Goal: Obtain resource: Download file/media

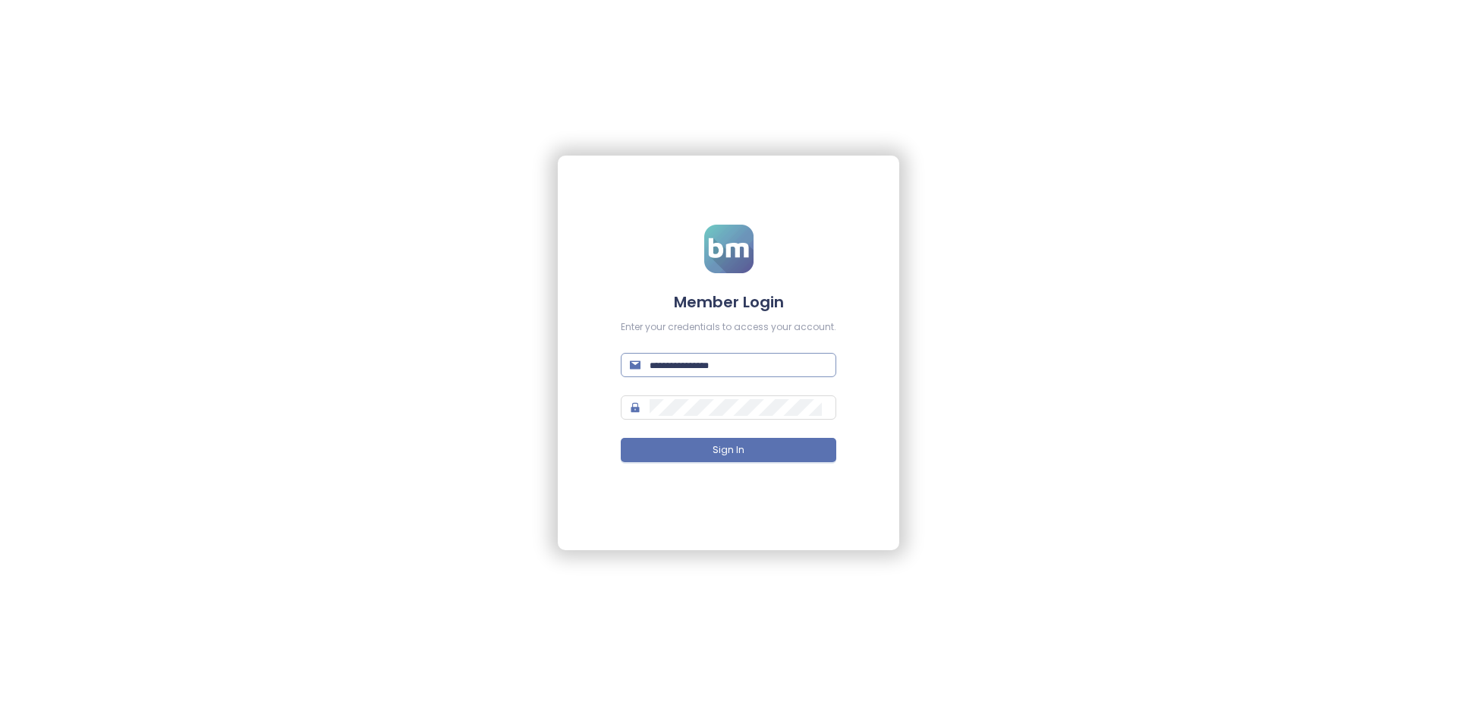
click at [650, 361] on form "Member Login Enter your credentials to access your account. Sign In" at bounding box center [728, 353] width 215 height 256
click at [650, 361] on span at bounding box center [728, 365] width 215 height 24
click at [690, 372] on input "text" at bounding box center [739, 365] width 178 height 17
type input "**********"
click at [750, 453] on button "Sign In" at bounding box center [728, 450] width 215 height 24
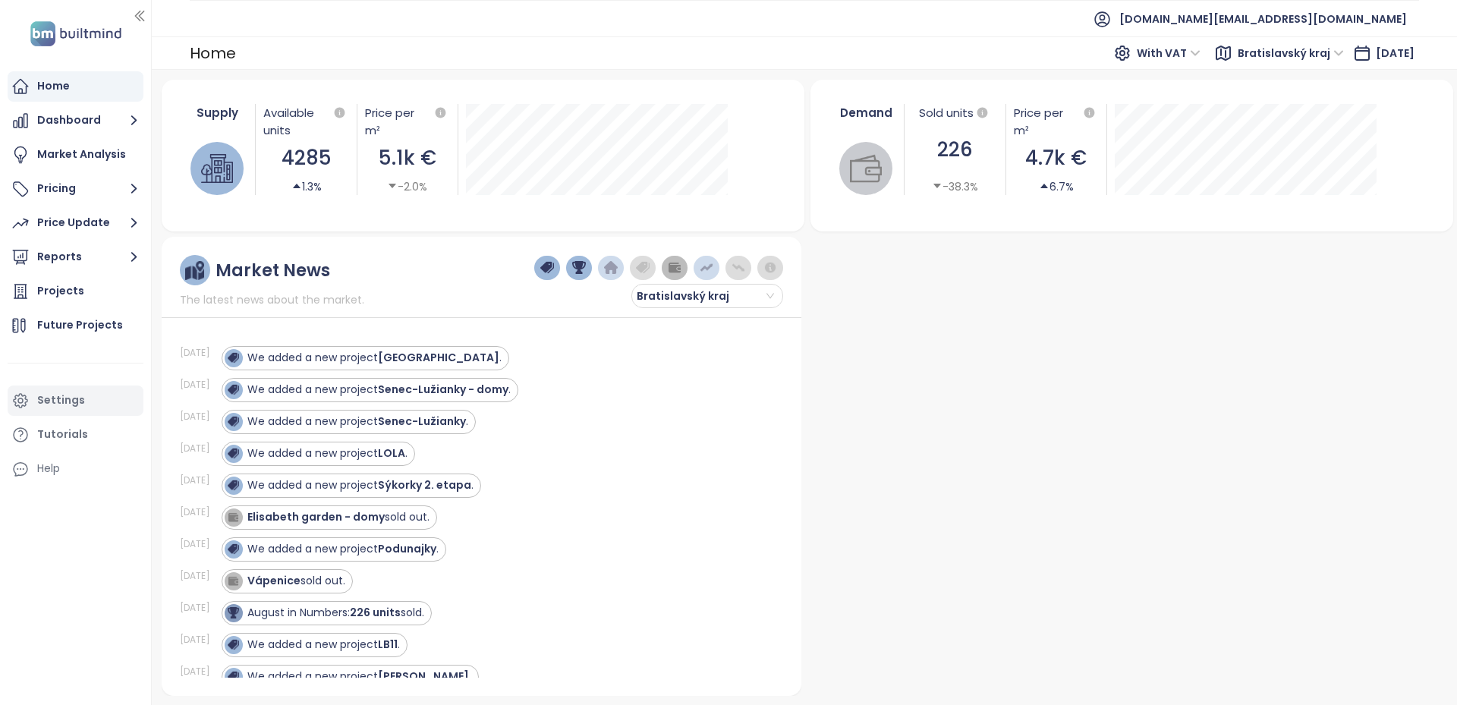
click at [36, 407] on div "Settings" at bounding box center [76, 400] width 136 height 30
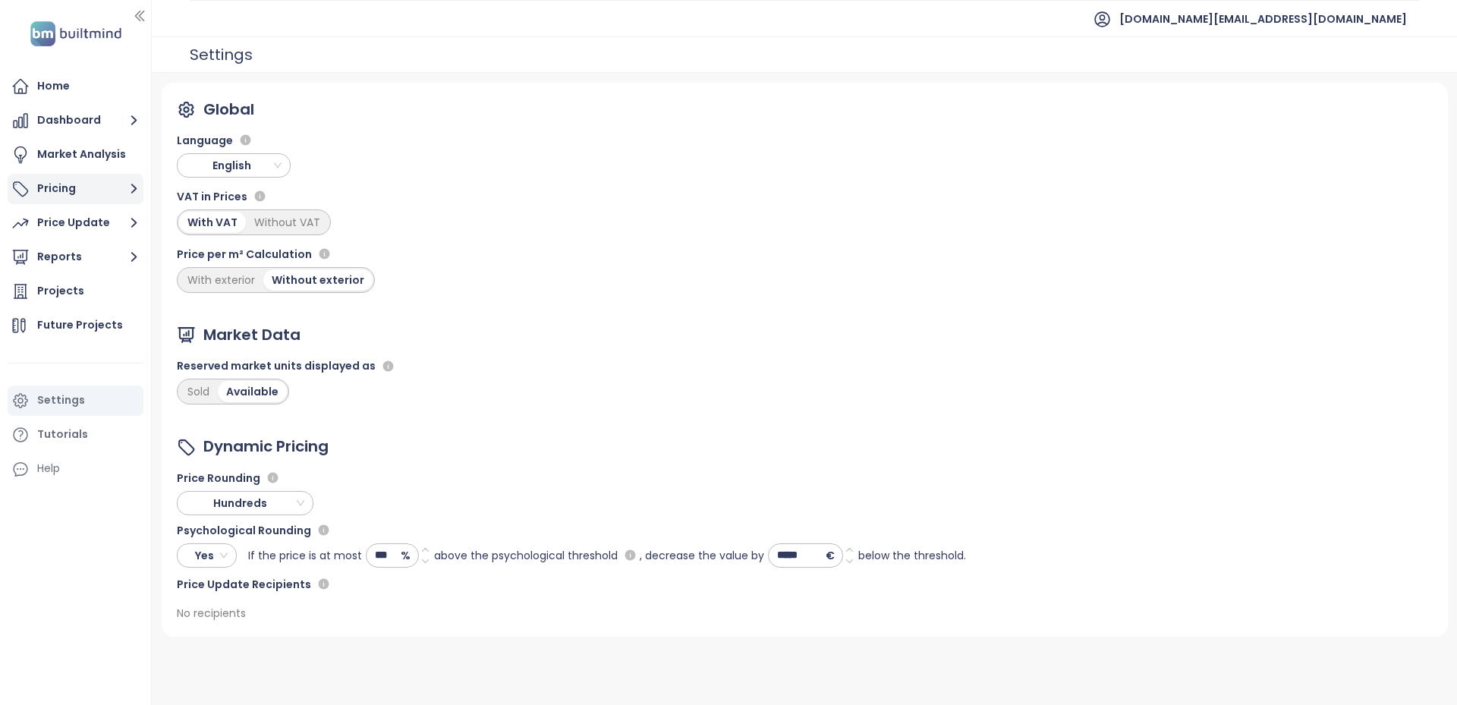
click at [65, 201] on button "Pricing" at bounding box center [76, 189] width 136 height 30
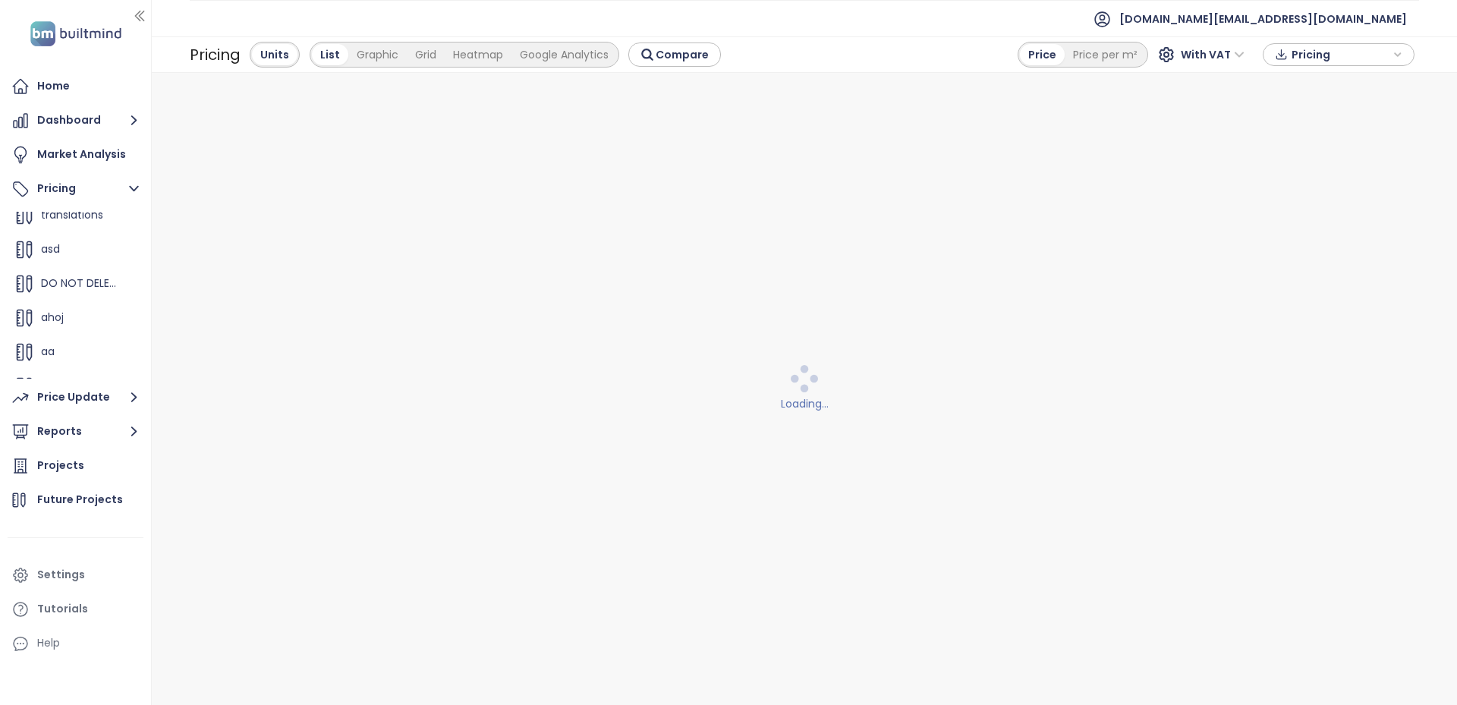
scroll to position [615, 0]
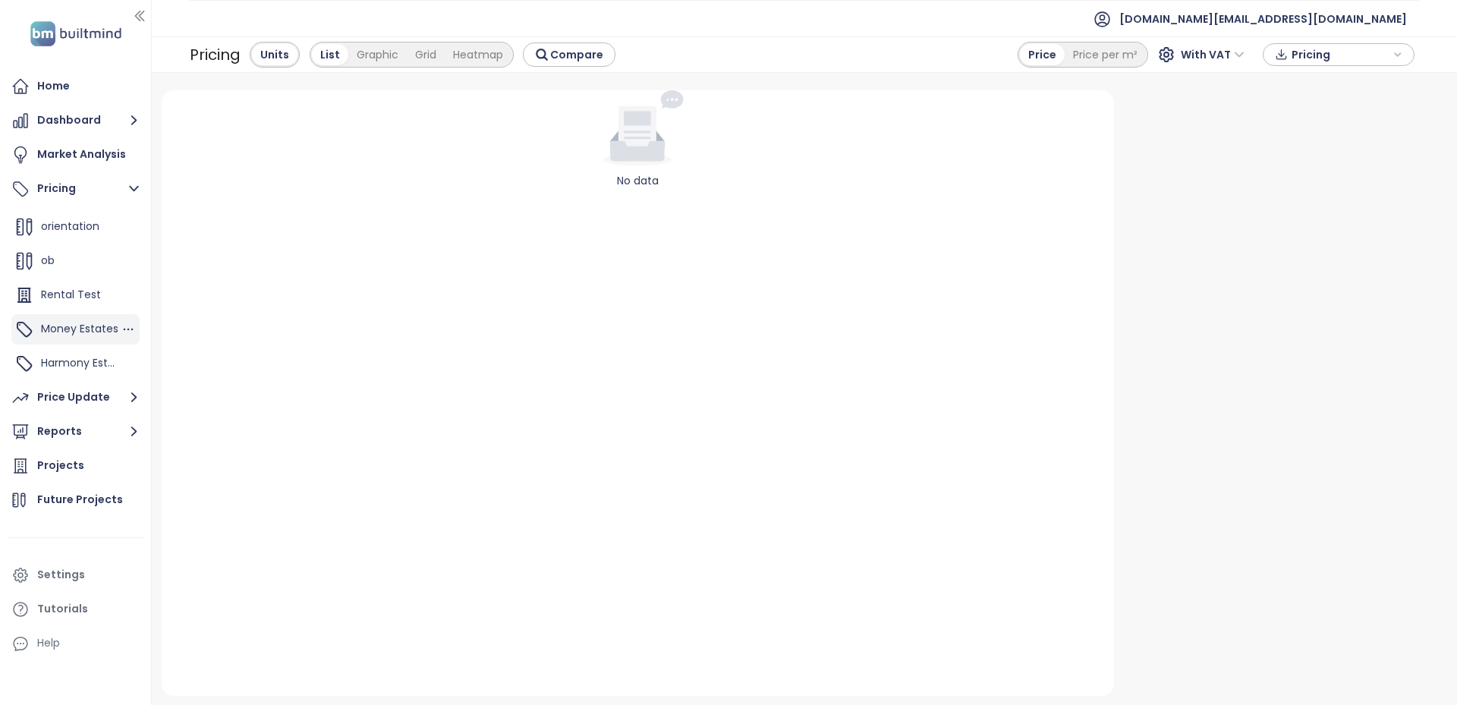
click at [65, 338] on div "Money Estates" at bounding box center [79, 328] width 77 height 19
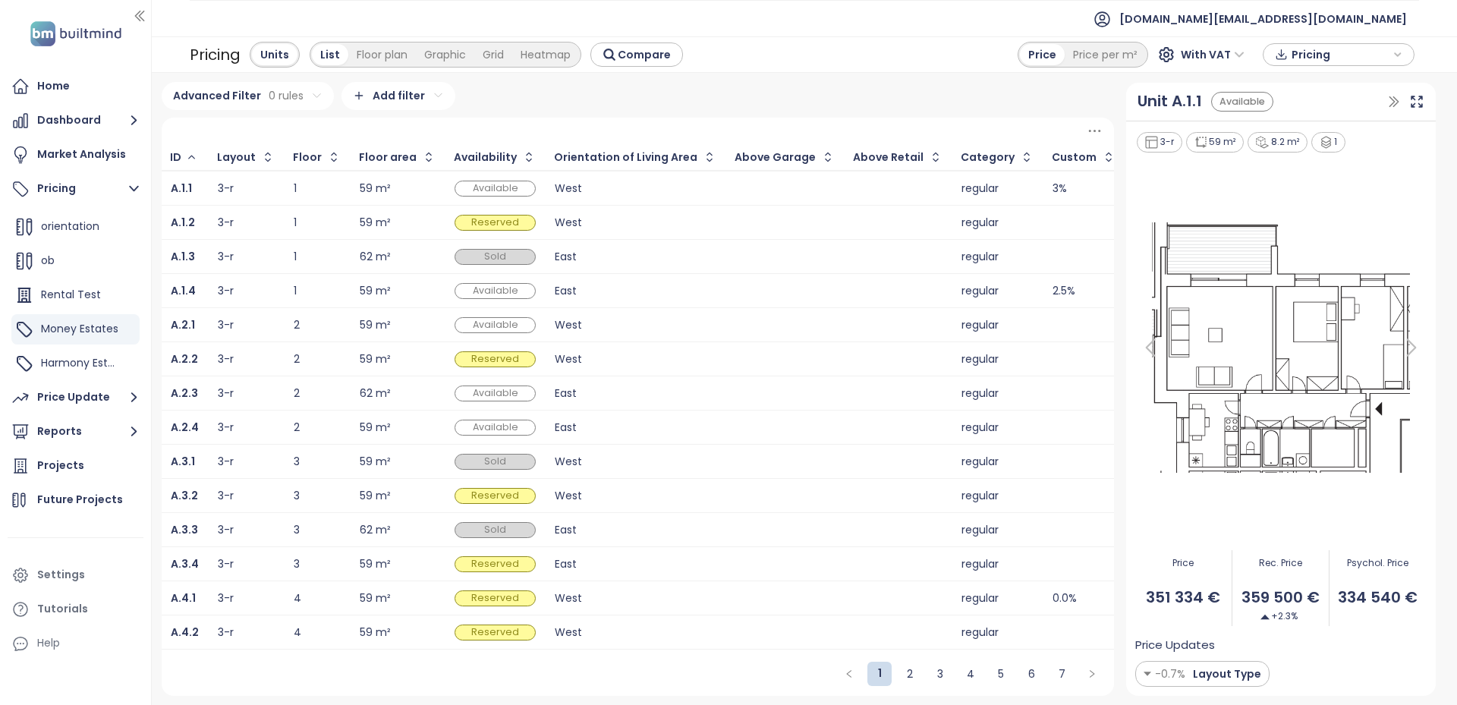
click at [1363, 55] on span "Pricing" at bounding box center [1340, 54] width 98 height 23
click at [1307, 132] on span "Download" at bounding box center [1323, 130] width 58 height 17
click at [1365, 20] on span "test.sk@builtmind.com" at bounding box center [1263, 19] width 288 height 36
click at [1282, 61] on span "Log out" at bounding box center [1288, 61] width 39 height 15
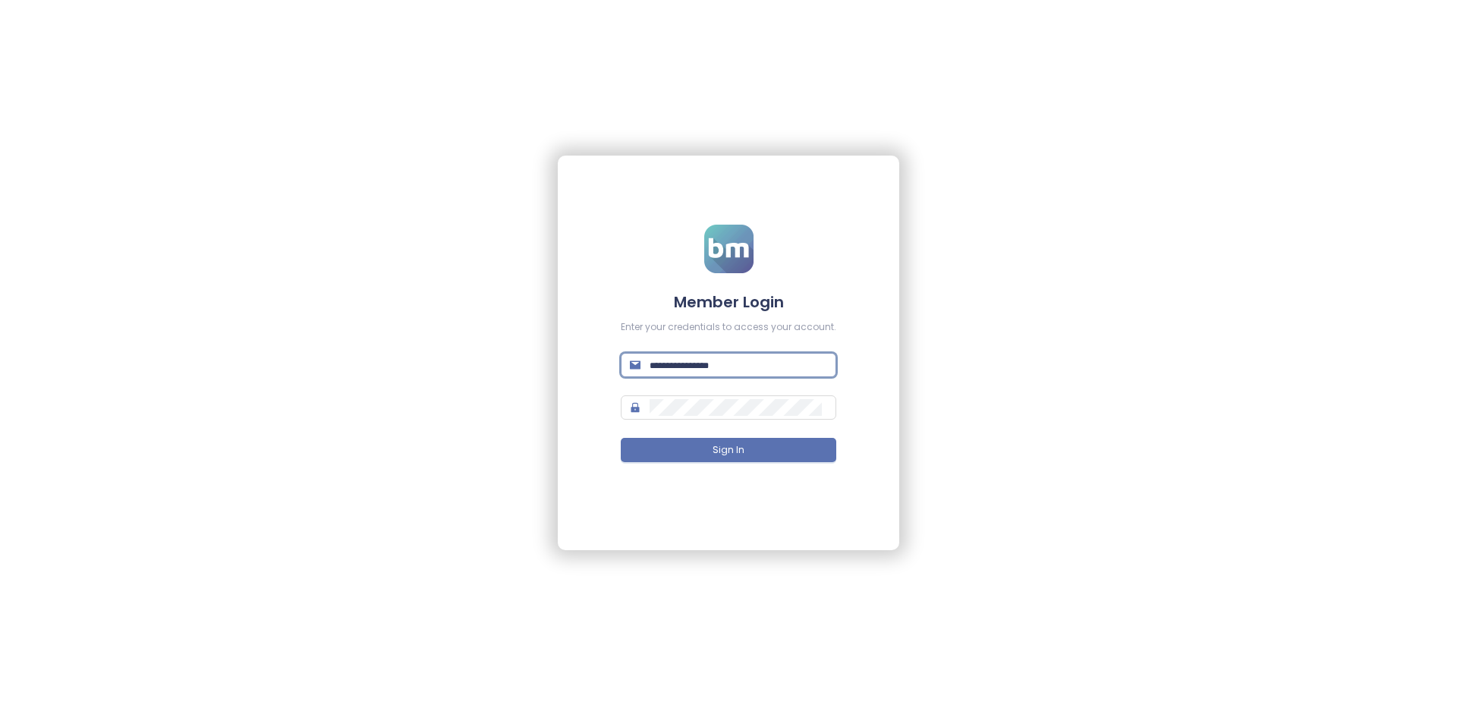
click at [659, 367] on input "text" at bounding box center [739, 365] width 178 height 17
paste input "**********"
type input "**********"
click at [686, 445] on button "Sign In" at bounding box center [728, 450] width 215 height 24
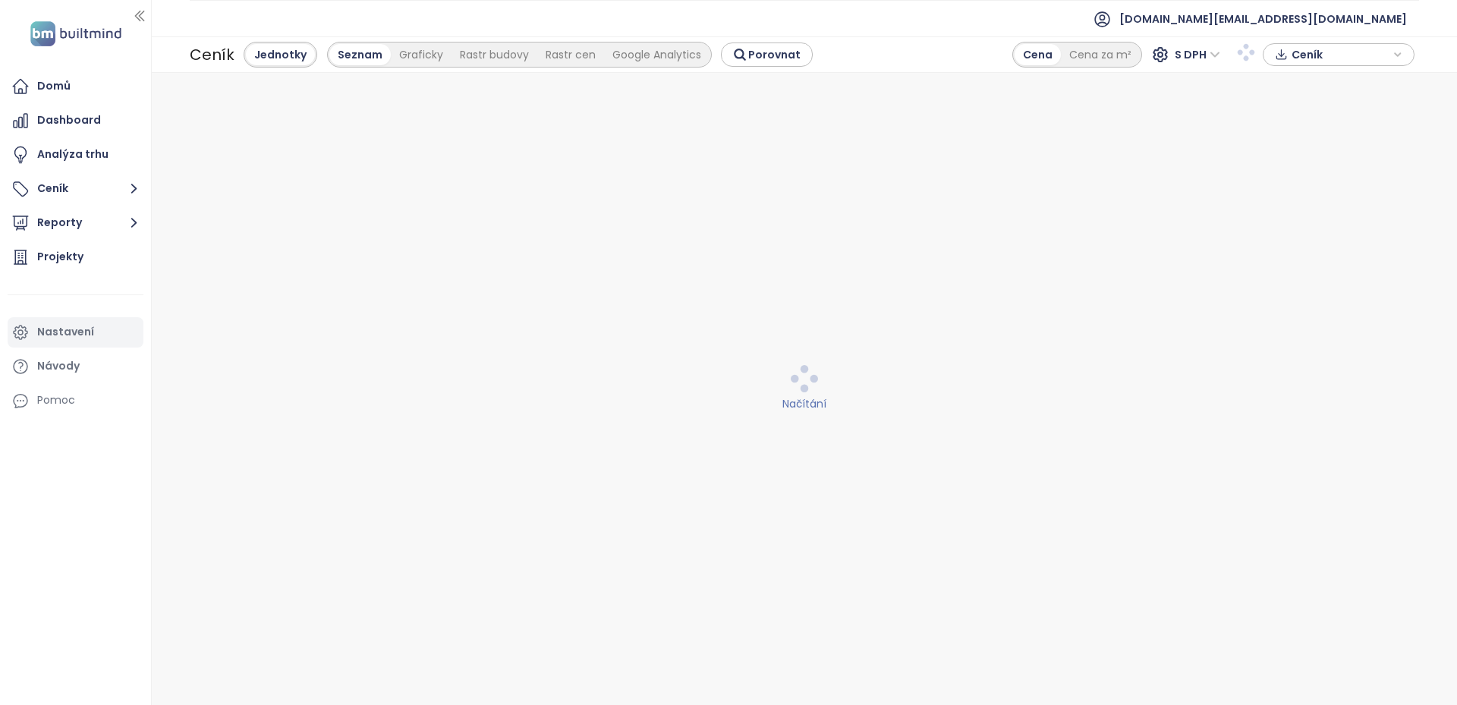
click at [61, 327] on div "Nastavení" at bounding box center [65, 331] width 57 height 19
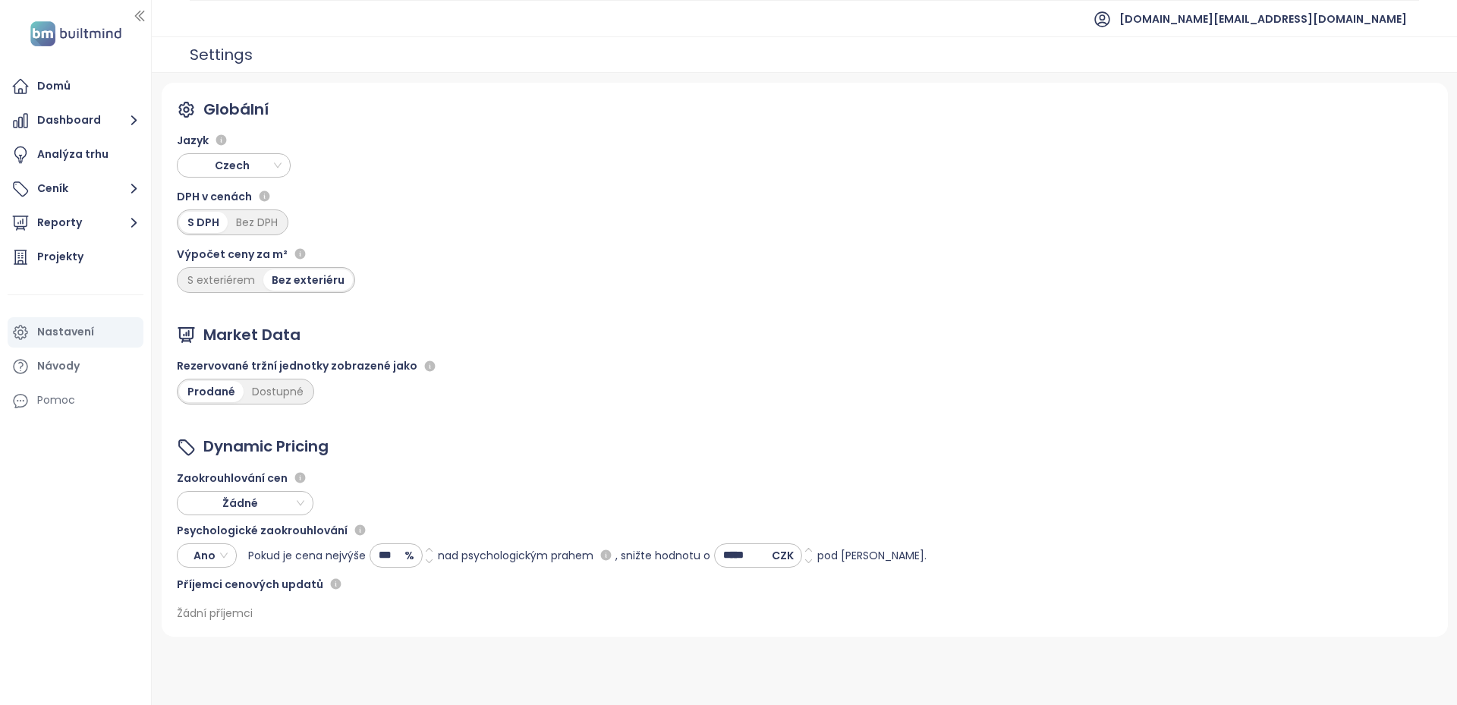
click at [294, 506] on span "Žádné" at bounding box center [243, 503] width 122 height 23
click at [245, 565] on div "Stovky" at bounding box center [245, 557] width 112 height 17
drag, startPoint x: 400, startPoint y: 557, endPoint x: 344, endPoint y: 552, distance: 55.6
click at [344, 552] on div "Pokud je cena nejvýše *** %" at bounding box center [343, 555] width 190 height 24
type input "***"
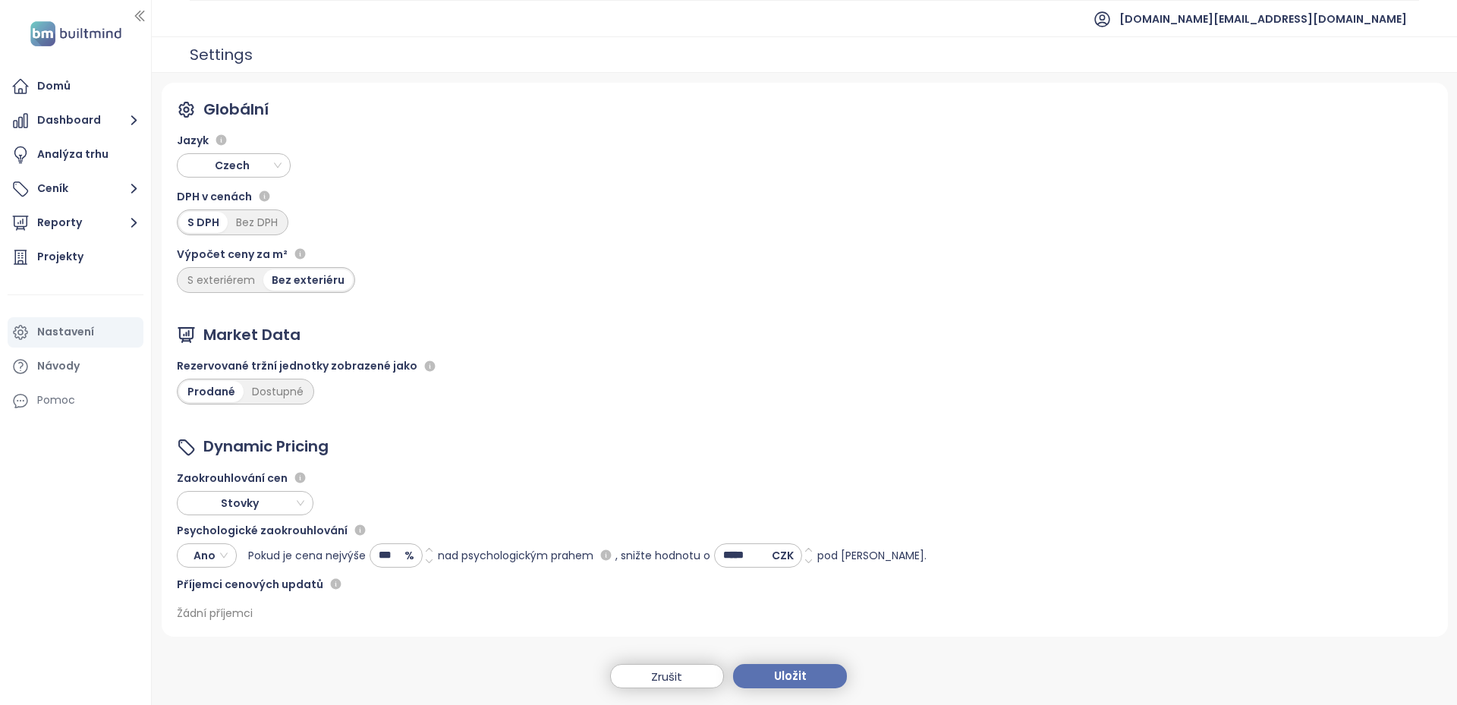
click at [429, 545] on icon at bounding box center [429, 550] width 10 height 10
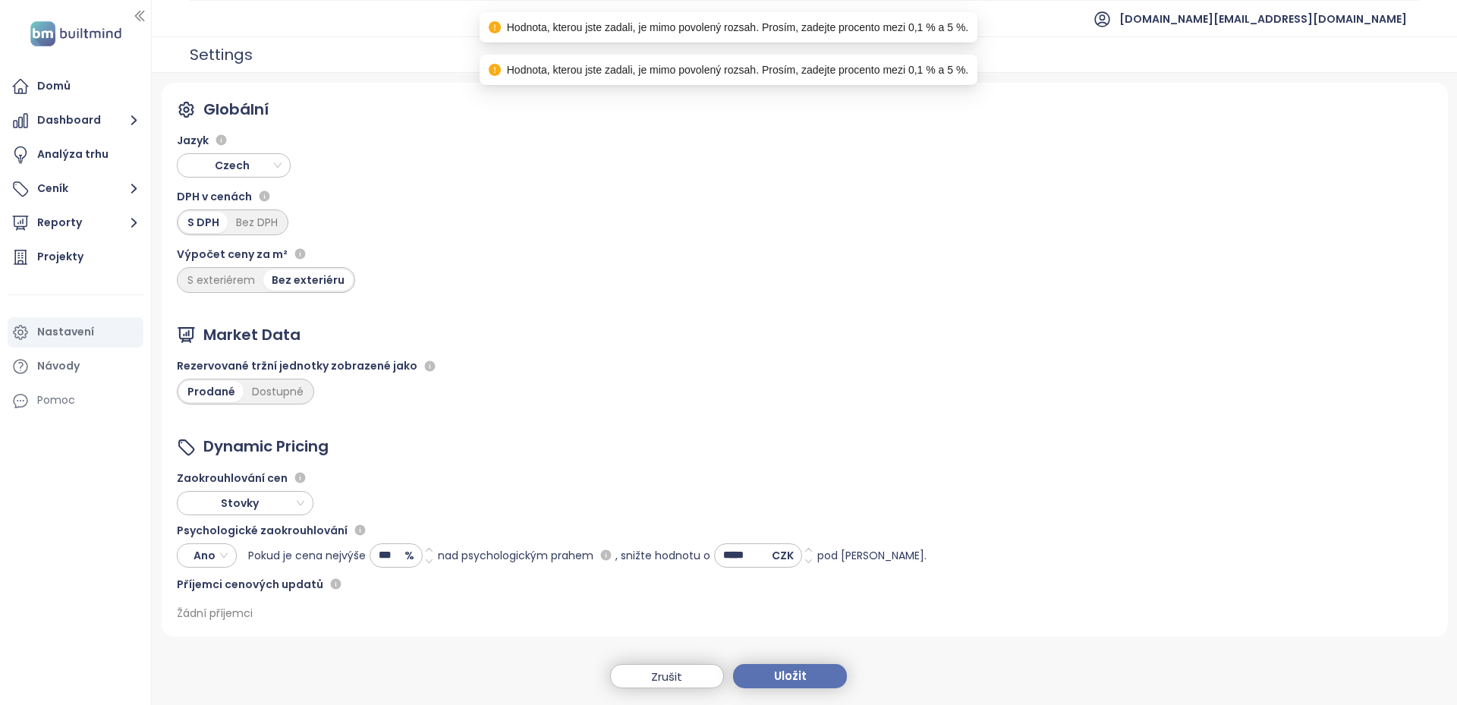
click at [429, 545] on icon at bounding box center [429, 550] width 10 height 10
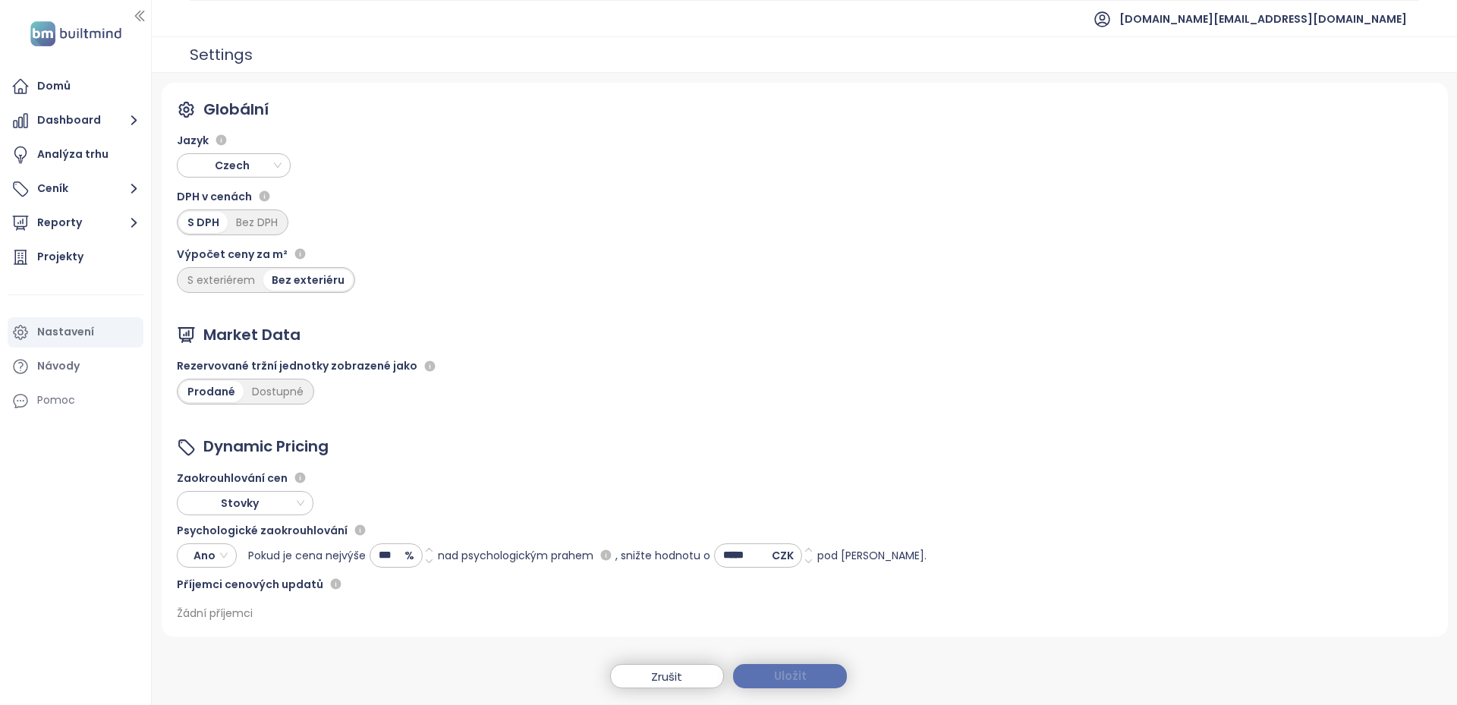
click at [798, 670] on span "Uložit" at bounding box center [790, 676] width 33 height 18
click at [73, 225] on button "Reporty" at bounding box center [76, 223] width 136 height 30
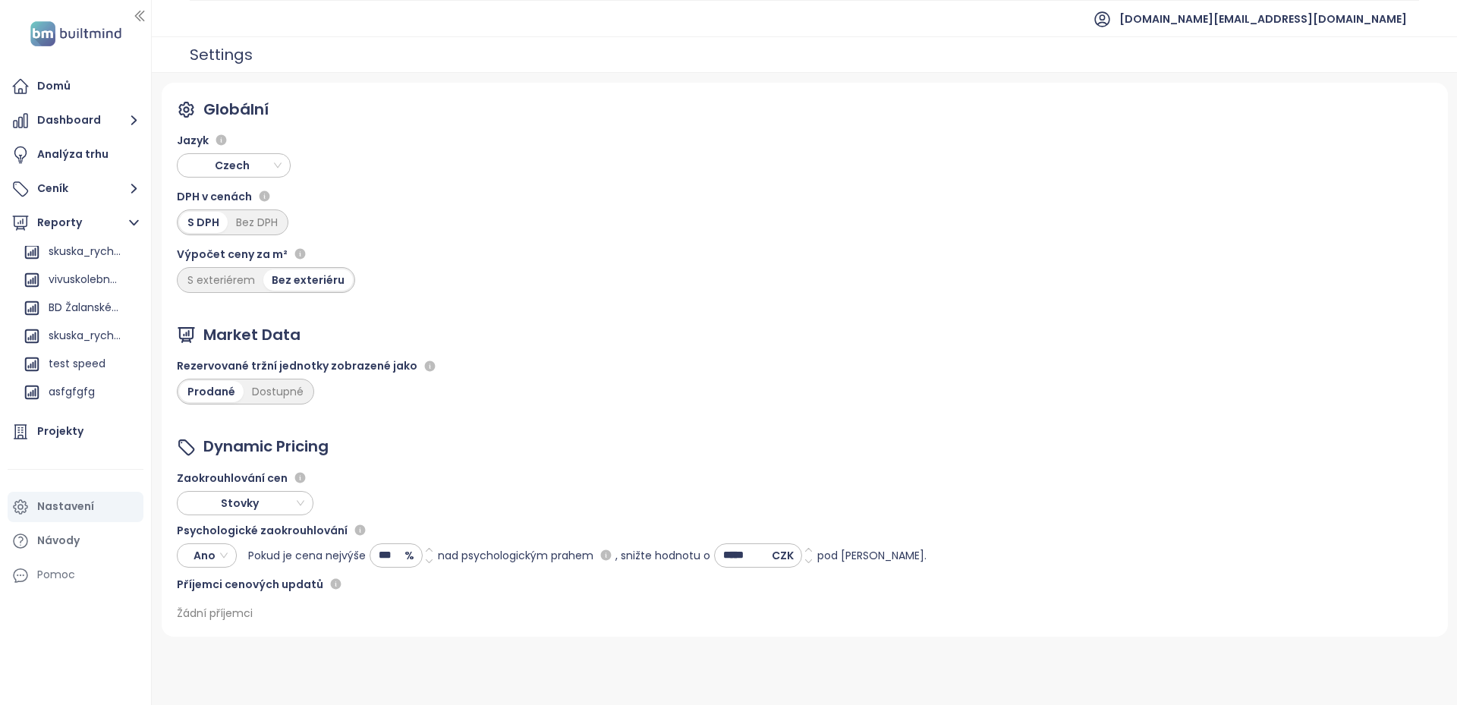
scroll to position [756, 0]
click at [61, 197] on button "Ceník" at bounding box center [76, 189] width 136 height 30
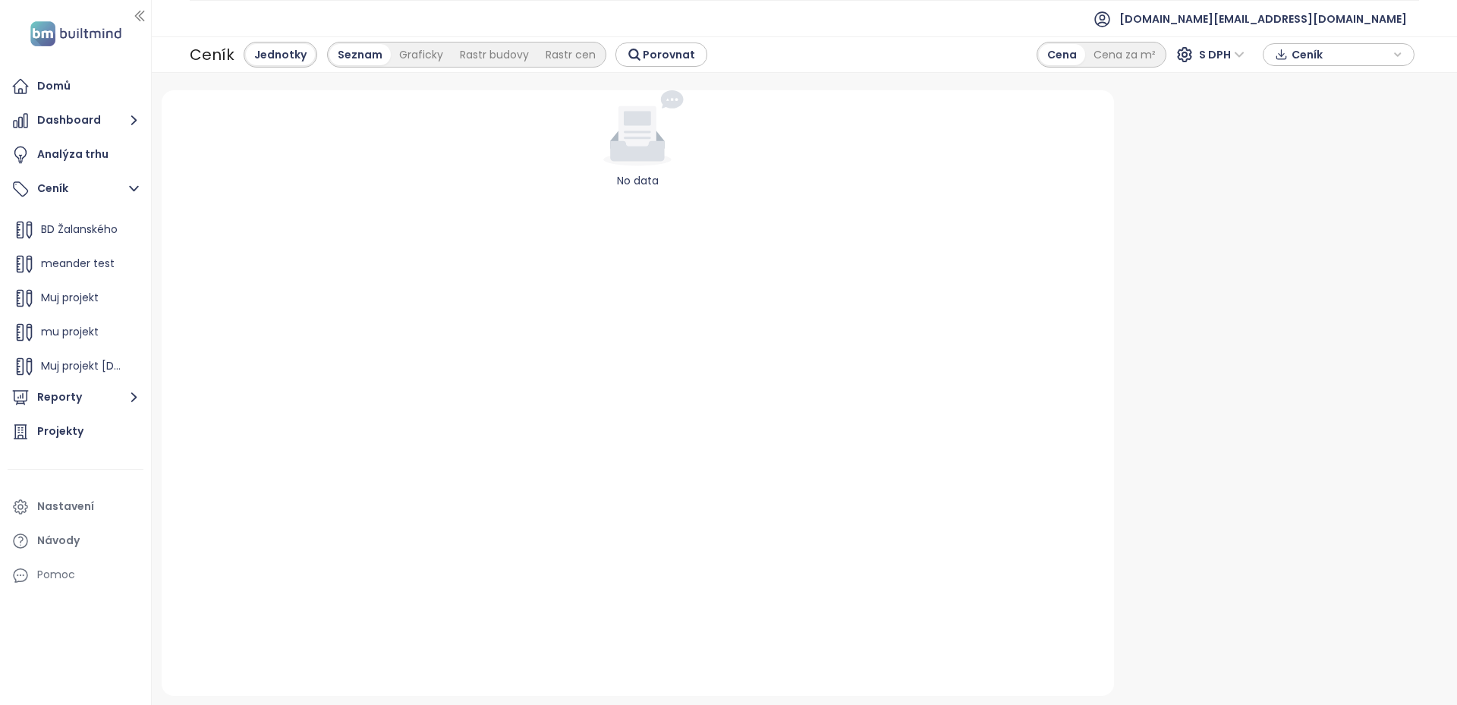
scroll to position [239, 0]
click at [83, 349] on div "Muj projekt 30.4.2025" at bounding box center [75, 363] width 128 height 30
click at [28, 287] on icon at bounding box center [30, 295] width 6 height 17
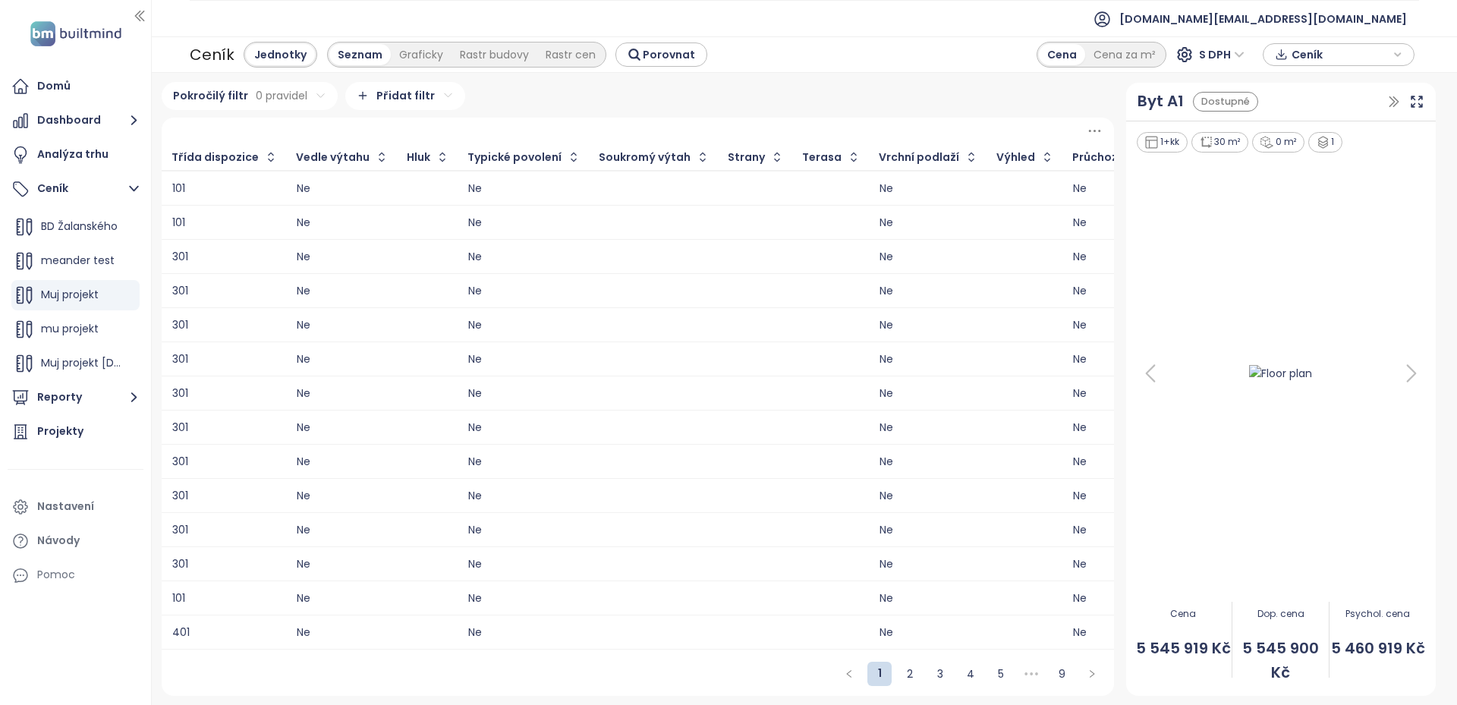
scroll to position [0, 2428]
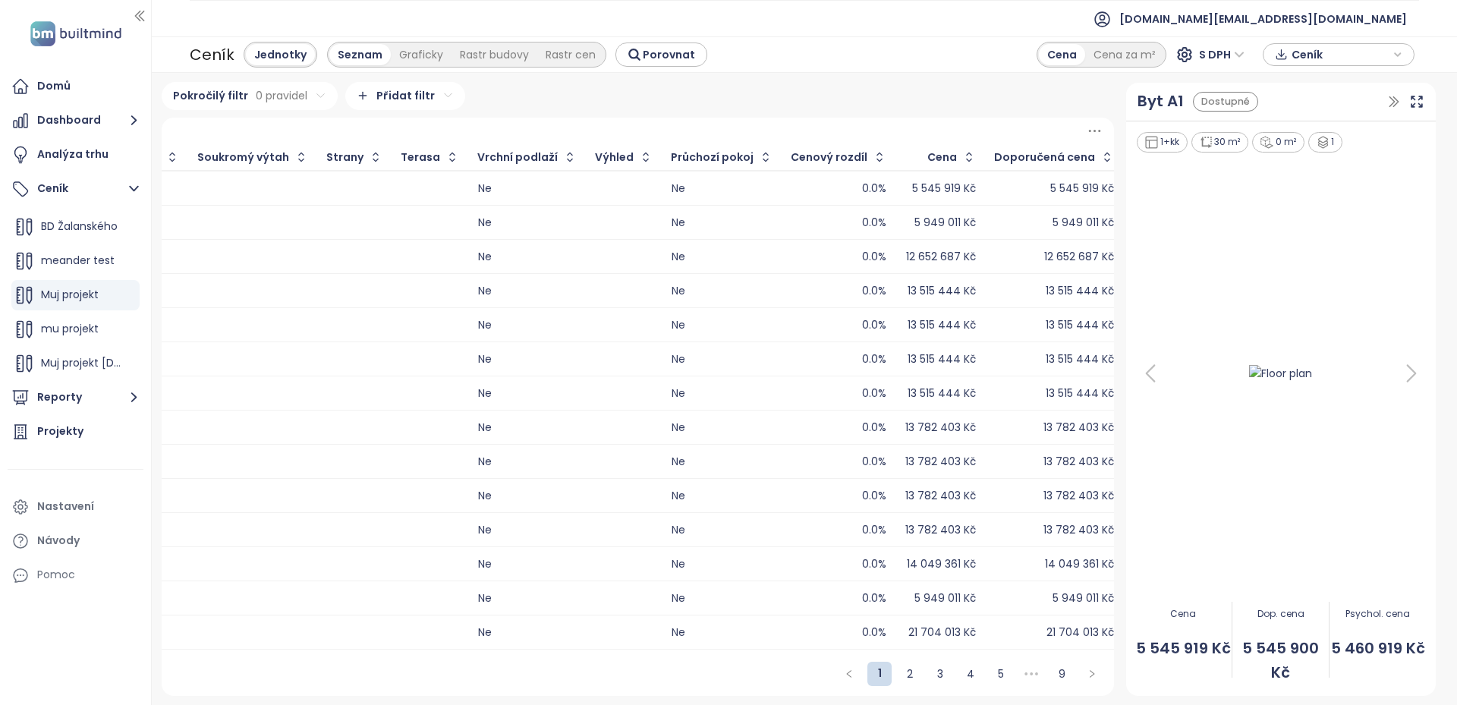
click at [1305, 61] on span "Ceník" at bounding box center [1340, 54] width 98 height 23
click at [1301, 133] on span "Stáhnout" at bounding box center [1320, 130] width 53 height 17
click at [80, 514] on div "Nastavení" at bounding box center [65, 506] width 57 height 19
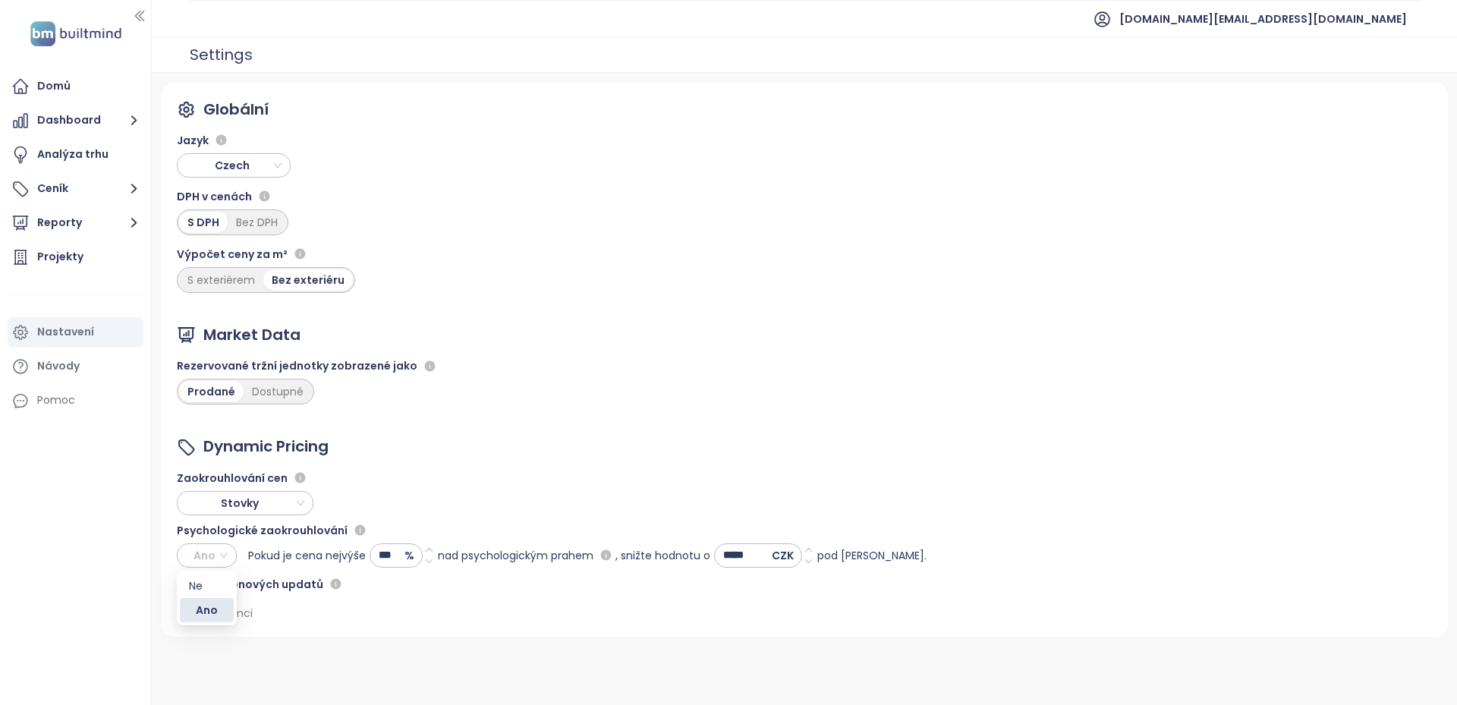
click at [198, 554] on span "Ano" at bounding box center [205, 555] width 46 height 23
click at [268, 499] on span "Stovky" at bounding box center [243, 503] width 122 height 23
click at [260, 615] on div "Desetitisíce" at bounding box center [245, 606] width 131 height 24
click at [74, 191] on button "Ceník" at bounding box center [76, 189] width 136 height 30
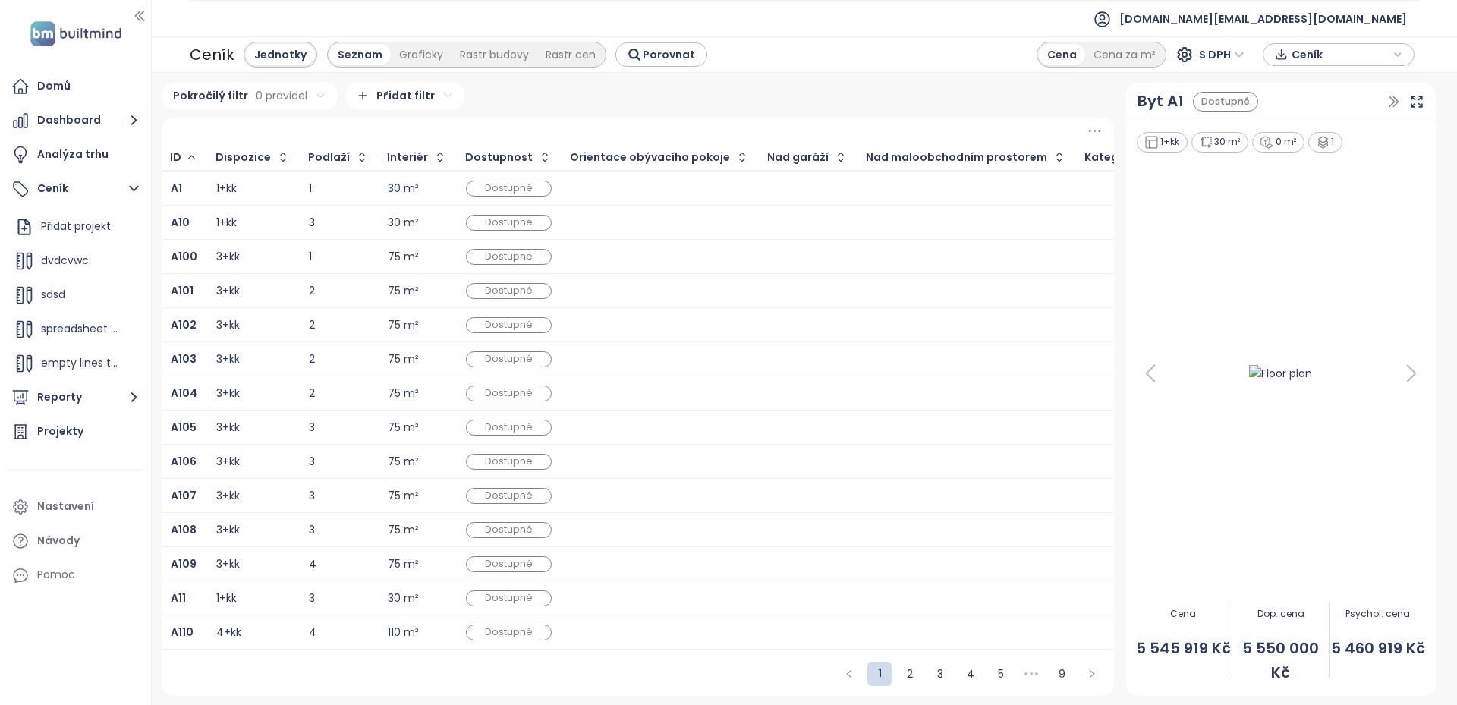
click at [1347, 55] on span "Ceník" at bounding box center [1340, 54] width 98 height 23
click at [1327, 132] on span "Stáhnout" at bounding box center [1320, 130] width 53 height 17
click at [138, 654] on div "Domů Dashboard Analýza trhu Ceník Přidat projekt dvdcvwc sdsd spreadsheet expor…" at bounding box center [75, 352] width 151 height 705
